Goal: Transaction & Acquisition: Purchase product/service

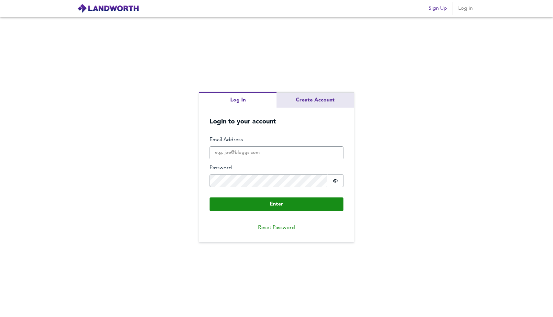
click at [328, 98] on div "Log In Create Account Login to your account Enter Email Address Password Passwo…" at bounding box center [276, 167] width 155 height 150
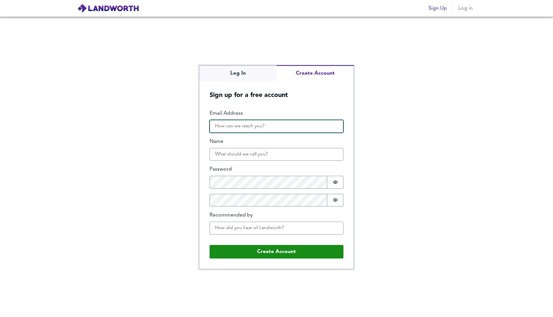
click at [267, 126] on input "Email Address" at bounding box center [276, 126] width 134 height 13
type input "[EMAIL_ADDRESS][DOMAIN_NAME]"
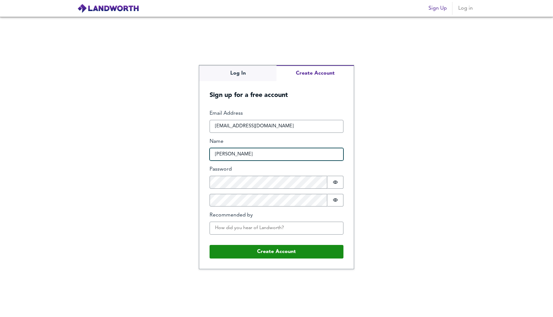
type input "[PERSON_NAME]"
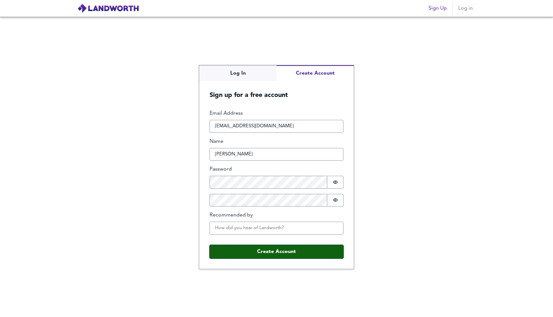
click at [271, 253] on button "Create Account" at bounding box center [276, 252] width 134 height 14
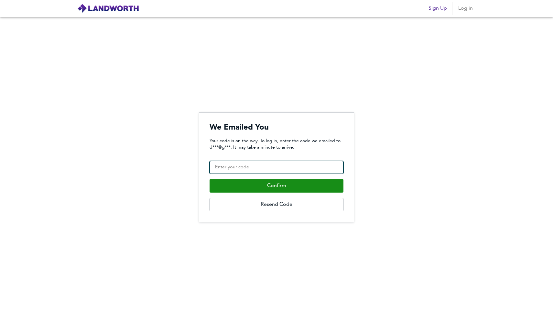
click at [249, 166] on input "Confirmation Code" at bounding box center [276, 167] width 134 height 13
type input "598139"
click at [209, 179] on button "Confirm" at bounding box center [276, 186] width 134 height 14
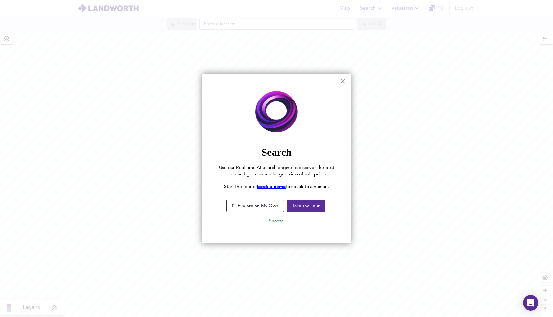
click at [270, 206] on button "I'll Explore on My Own" at bounding box center [255, 206] width 58 height 12
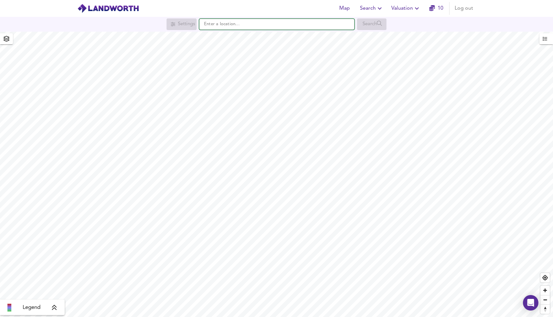
click at [257, 26] on input "text" at bounding box center [276, 24] width 155 height 11
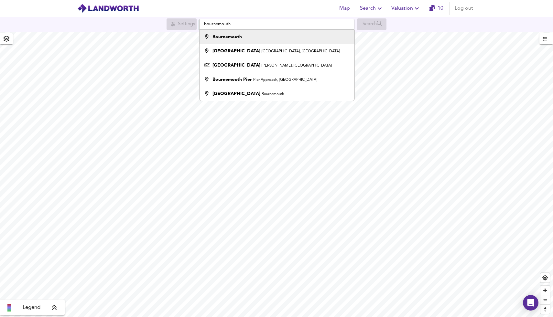
click at [280, 38] on div "Bournemouth" at bounding box center [275, 37] width 148 height 6
type input "Bournemouth"
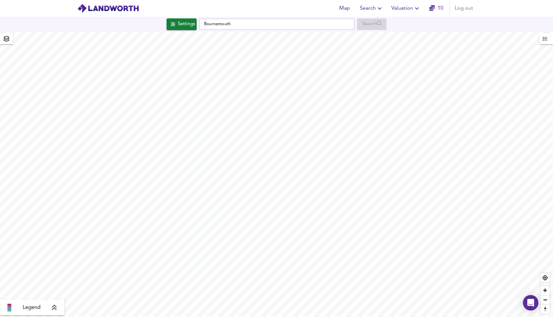
checkbox input "false"
checkbox input "true"
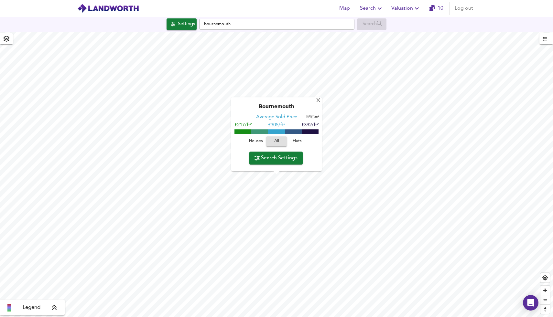
click at [282, 158] on span "Search Settings" at bounding box center [275, 158] width 43 height 9
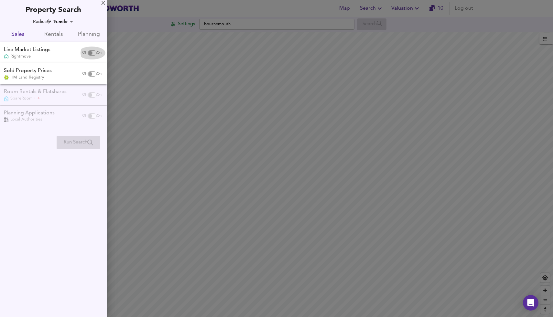
click at [92, 52] on input "checkbox" at bounding box center [90, 52] width 16 height 5
checkbox input "true"
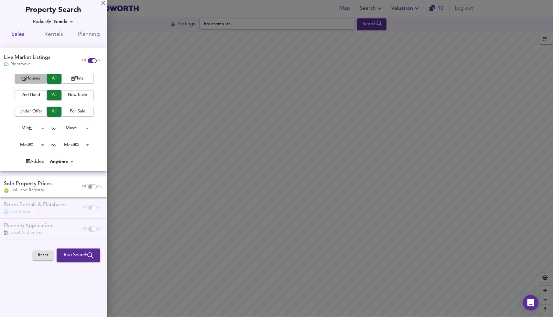
click at [32, 78] on span "Houses" at bounding box center [31, 78] width 26 height 7
click at [43, 127] on body "Map Search Valuation 10 Log out Settings Bournemouth Search Legend UK Average P…" at bounding box center [276, 158] width 553 height 317
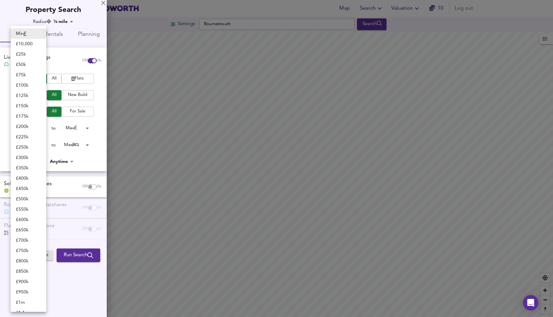
click at [29, 199] on li "£ 500k" at bounding box center [29, 199] width 36 height 10
type input "500000"
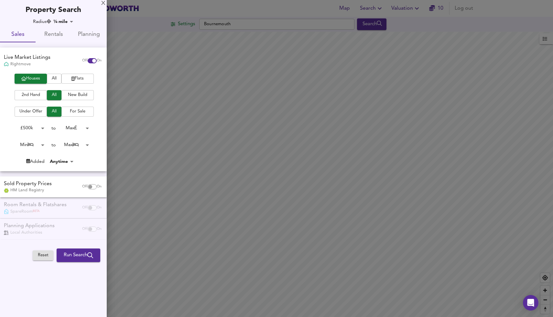
click at [82, 127] on body "Map Search Valuation 10 Log out Settings Bournemouth Search Legend UK Average P…" at bounding box center [276, 158] width 553 height 317
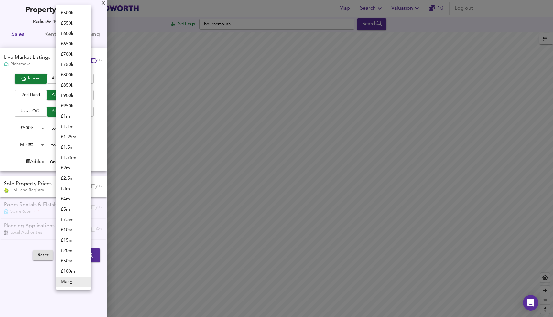
click at [75, 54] on li "£ 700k" at bounding box center [74, 54] width 36 height 10
type input "700000"
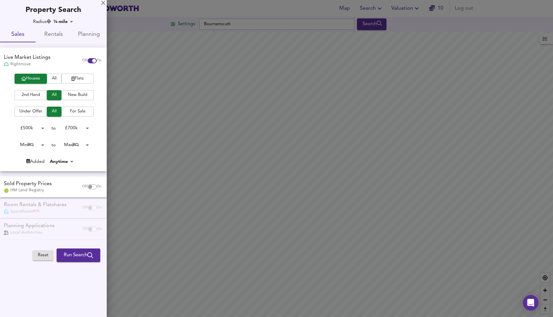
click at [44, 144] on body "Map Search Valuation 10 Log out Settings Bournemouth Search Legend UK Average P…" at bounding box center [276, 158] width 553 height 317
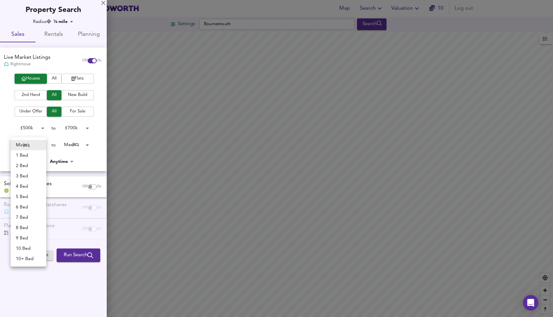
click at [25, 172] on li "3 Bed" at bounding box center [29, 176] width 36 height 10
type input "3"
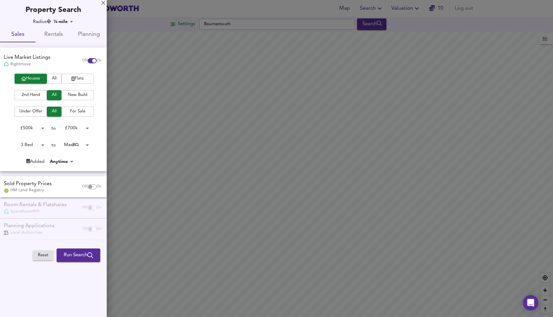
click at [69, 255] on span "Run Search" at bounding box center [78, 255] width 29 height 8
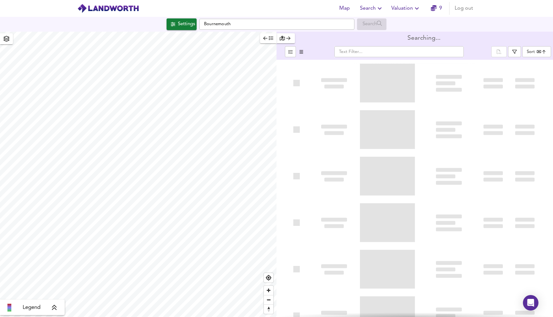
type input "bestdeal"
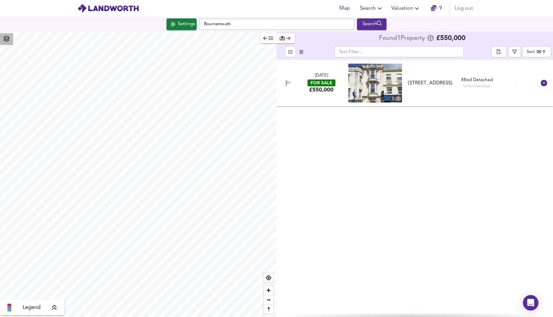
click at [8, 38] on icon "button" at bounding box center [6, 39] width 6 height 6
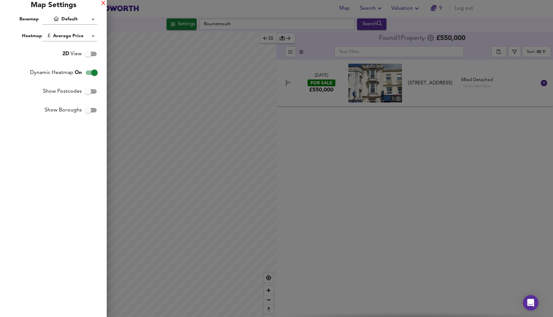
click at [103, 3] on div "X" at bounding box center [103, 3] width 4 height 5
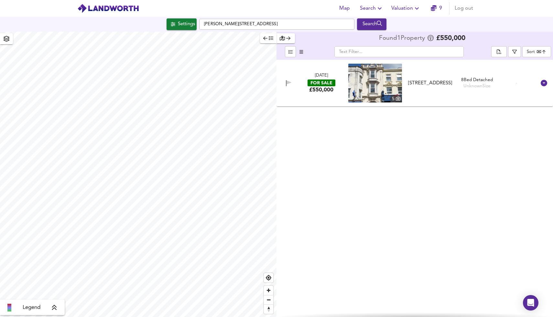
click at [53, 307] on icon at bounding box center [54, 307] width 5 height 5
click at [59, 262] on icon at bounding box center [60, 261] width 6 height 6
click at [282, 27] on input "Dukes Drive, BH11 9SZ" at bounding box center [276, 24] width 155 height 11
click at [183, 20] on div "Settings" at bounding box center [186, 24] width 17 height 8
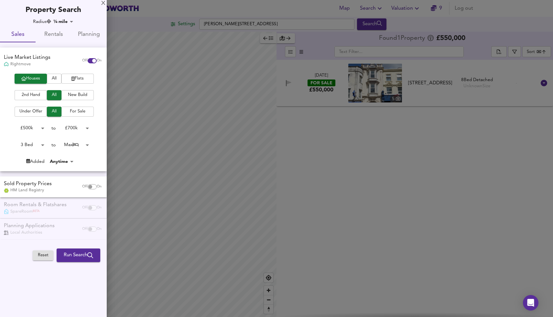
click at [42, 145] on body "Map Search Valuation 9 Log out Settings Dukes Drive, BH11 9SZ Search Legend Fou…" at bounding box center [276, 158] width 553 height 317
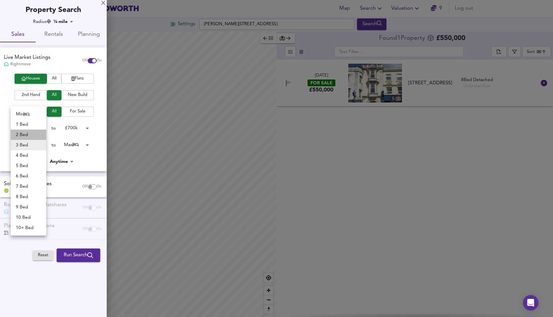
click at [31, 136] on li "2 Bed" at bounding box center [29, 135] width 36 height 10
type input "2"
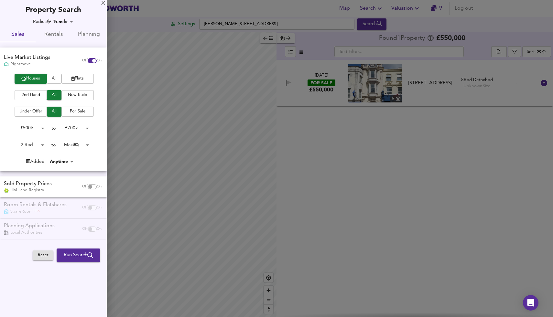
click at [80, 256] on span "Run Search" at bounding box center [78, 255] width 29 height 8
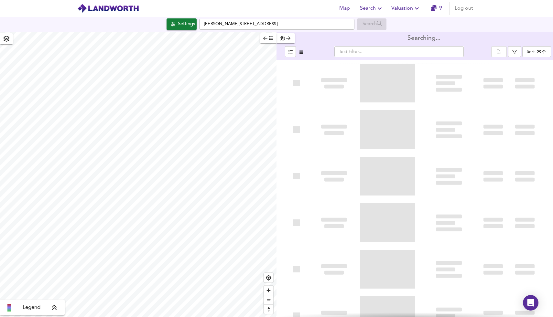
type input "bestdeal"
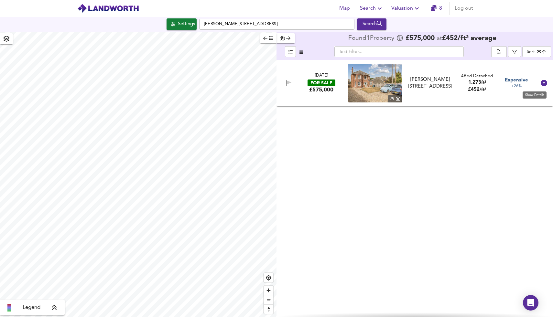
click at [544, 82] on icon at bounding box center [543, 83] width 6 height 6
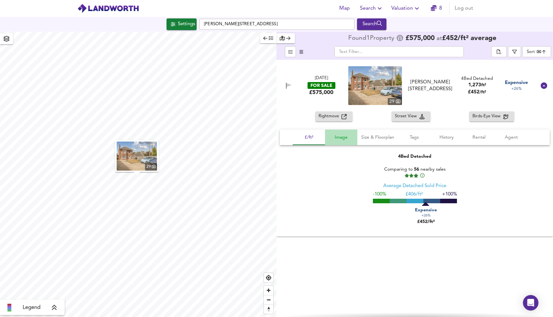
click at [344, 140] on span "Image" at bounding box center [341, 138] width 25 height 8
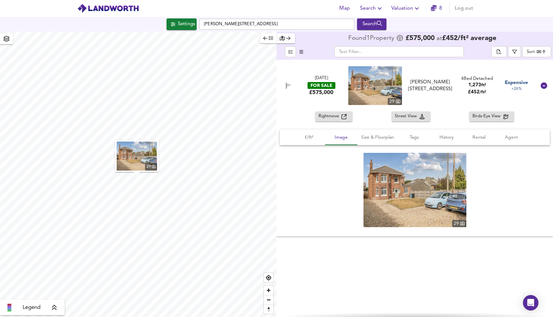
click at [404, 169] on img at bounding box center [414, 190] width 103 height 74
click at [381, 135] on span "Size & Floorplan" at bounding box center [377, 138] width 33 height 8
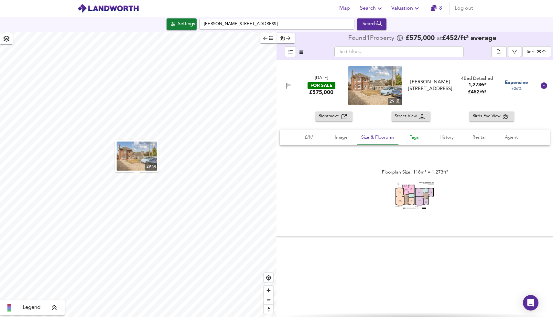
click at [421, 141] on span "Tags" at bounding box center [414, 138] width 25 height 8
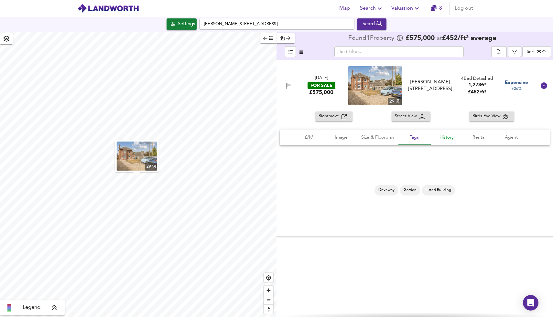
click at [446, 138] on span "History" at bounding box center [446, 138] width 25 height 8
click at [472, 139] on span "Rental" at bounding box center [478, 138] width 25 height 8
click at [513, 138] on span "Agent" at bounding box center [511, 138] width 25 height 8
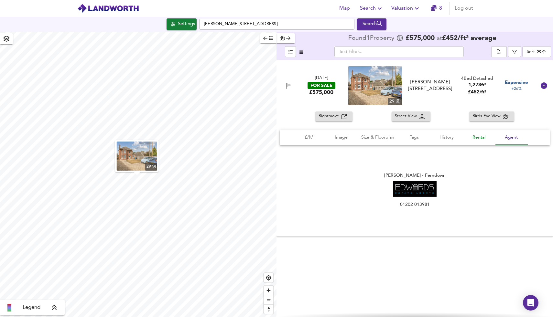
click at [478, 135] on span "Rental" at bounding box center [478, 138] width 25 height 8
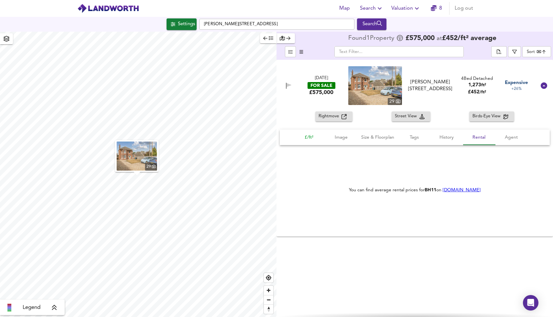
click at [312, 139] on span "£/ft²" at bounding box center [308, 138] width 25 height 8
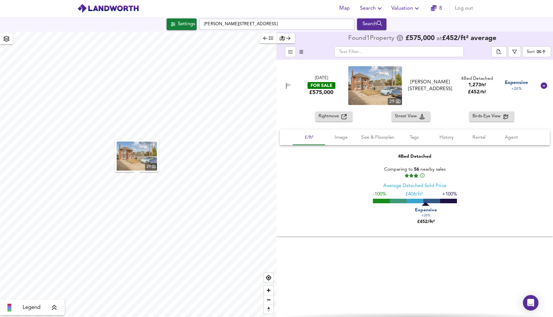
click at [299, 51] on icon "button" at bounding box center [301, 52] width 4 height 4
